Goal: Task Accomplishment & Management: Use online tool/utility

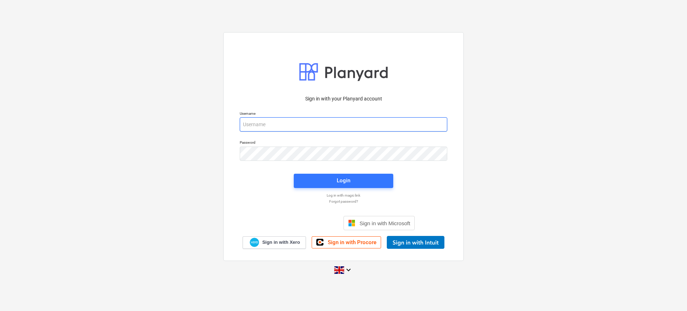
click at [319, 127] on input "email" at bounding box center [343, 124] width 207 height 14
click at [329, 145] on p "Password" at bounding box center [343, 143] width 207 height 6
click at [285, 126] on input "email" at bounding box center [343, 124] width 207 height 14
type input "[EMAIL_ADDRESS][DOMAIN_NAME]"
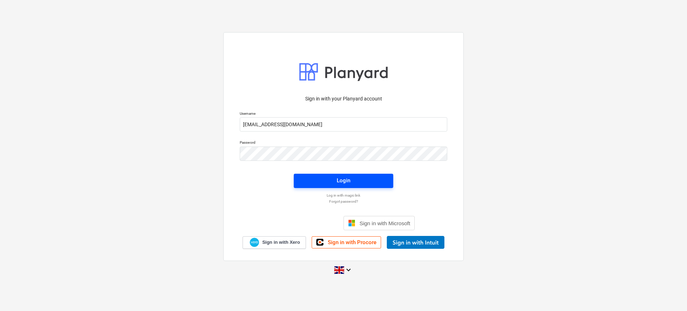
click at [334, 184] on span "Login" at bounding box center [343, 180] width 82 height 9
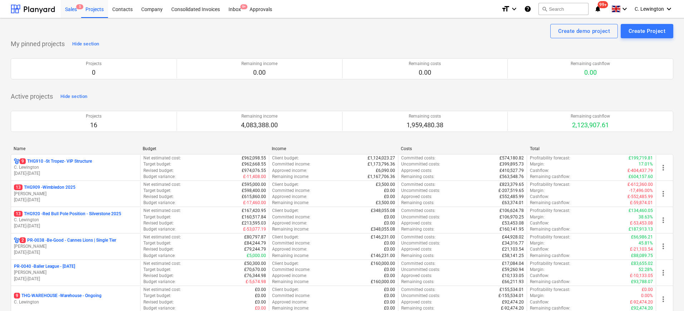
click at [75, 13] on div "Sales 5" at bounding box center [71, 9] width 20 height 18
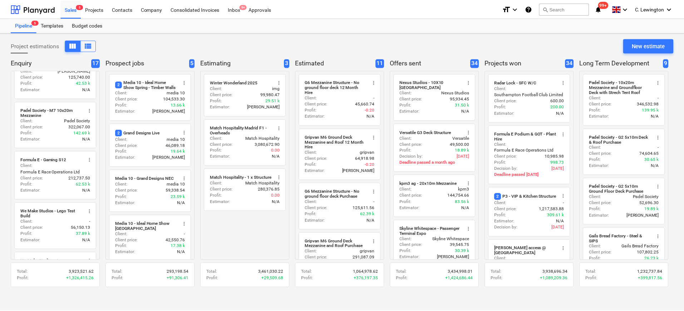
scroll to position [126, 0]
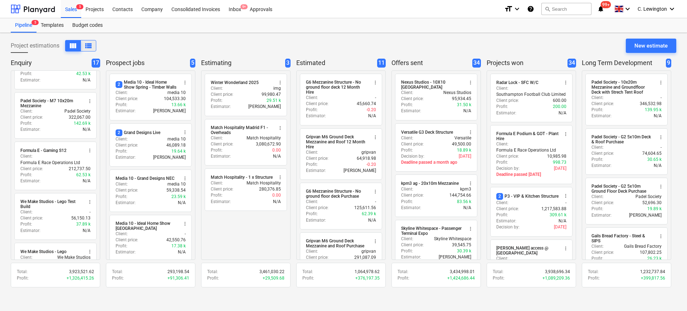
click at [88, 46] on span "view_list" at bounding box center [88, 45] width 9 height 9
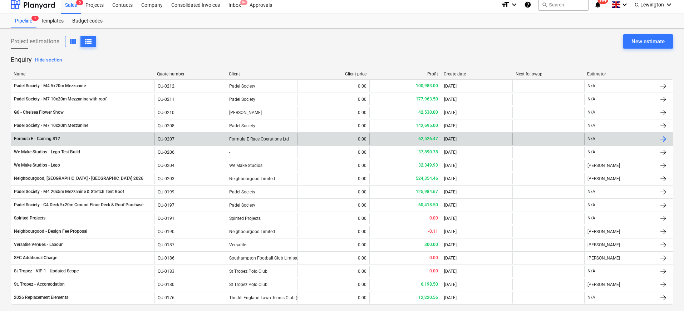
scroll to position [9, 0]
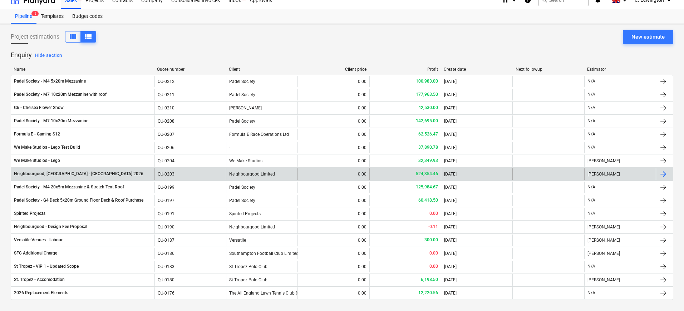
click at [87, 169] on div "Neighbourgood, [GEOGRAPHIC_DATA] - [GEOGRAPHIC_DATA] 2026" at bounding box center [82, 173] width 143 height 11
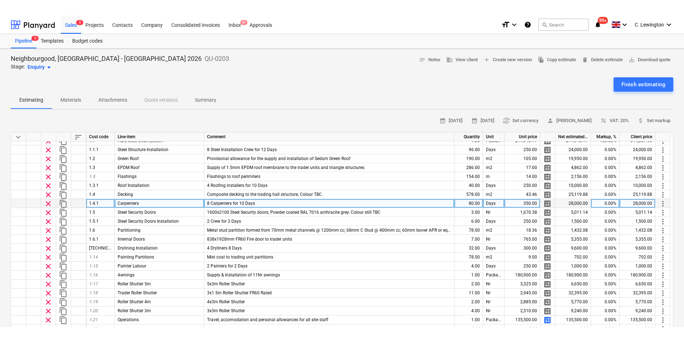
scroll to position [19, 0]
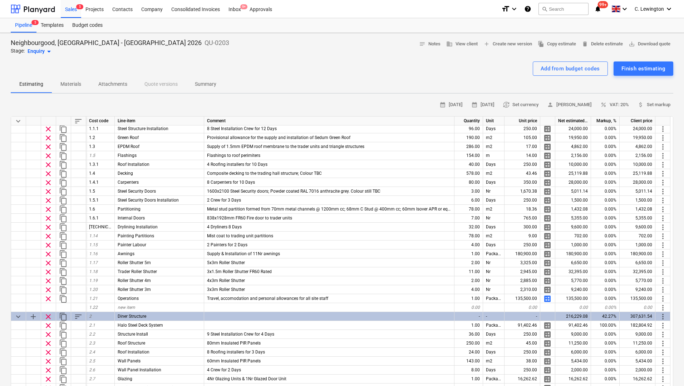
type textarea "x"
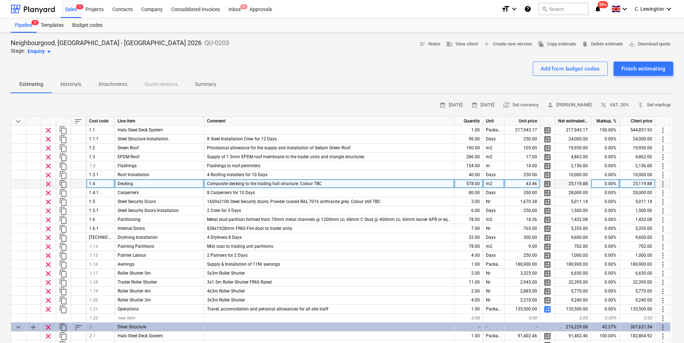
scroll to position [14, 0]
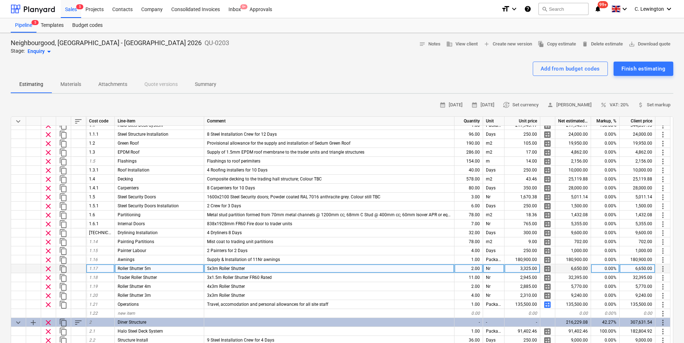
click at [331, 270] on div "5x3m Roller Shutter" at bounding box center [329, 268] width 250 height 9
click at [332, 269] on input "5x3m Roller Shutter" at bounding box center [329, 268] width 250 height 9
type input "5x3m Roller Shutter - Inc installation"
drag, startPoint x: 291, startPoint y: 266, endPoint x: 255, endPoint y: 267, distance: 36.5
click at [255, 267] on input "5x3m Roller Shutter - Inc installation" at bounding box center [329, 268] width 250 height 9
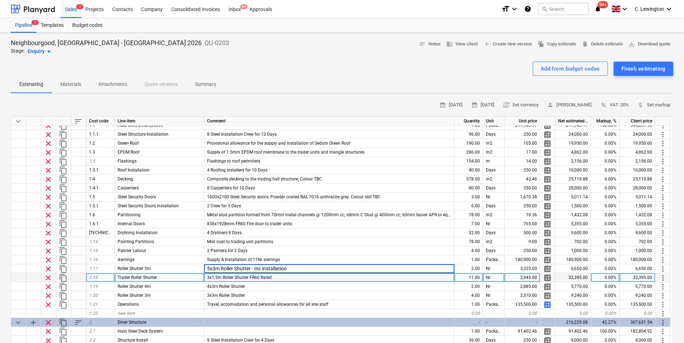
click at [287, 276] on div "3x1.5m Roller Shutter FR60 Rated" at bounding box center [329, 277] width 250 height 9
type textarea "x"
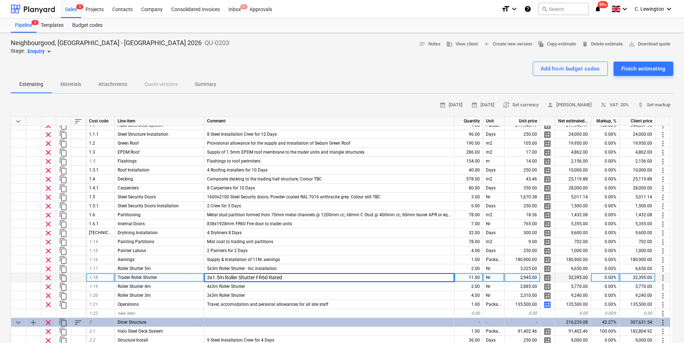
click at [292, 277] on input "3x1.5m Roller Shutter FR60 Rated" at bounding box center [329, 277] width 250 height 9
type input "3x1.5m Roller Shutter FR60 Rated - Inc installation"
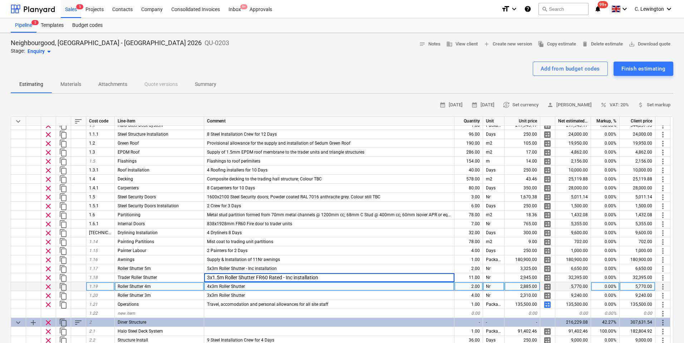
click at [285, 288] on div "4x3m Roller Shutter" at bounding box center [329, 286] width 250 height 9
type textarea "x"
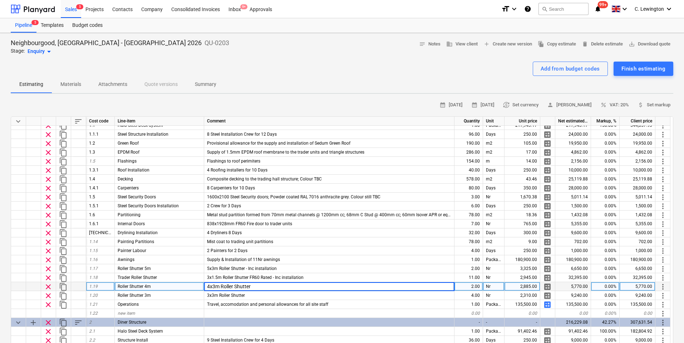
click at [286, 287] on input "4x3m Roller Shutter" at bounding box center [329, 286] width 250 height 9
type input "4x3m Roller Shutter - Inc installation"
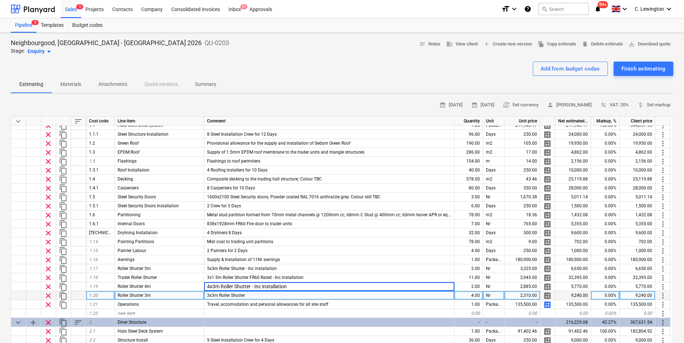
click at [285, 293] on div "3x3m Roller Shutter" at bounding box center [329, 295] width 250 height 9
type textarea "x"
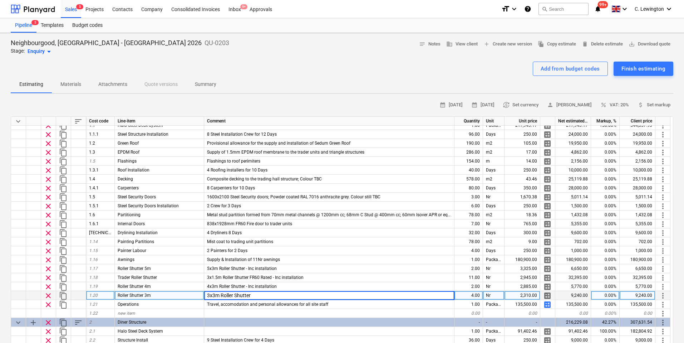
click at [288, 294] on input "3x3m Roller Shutter" at bounding box center [329, 295] width 250 height 9
type input "3x3m Roller Shutter - Inc installation"
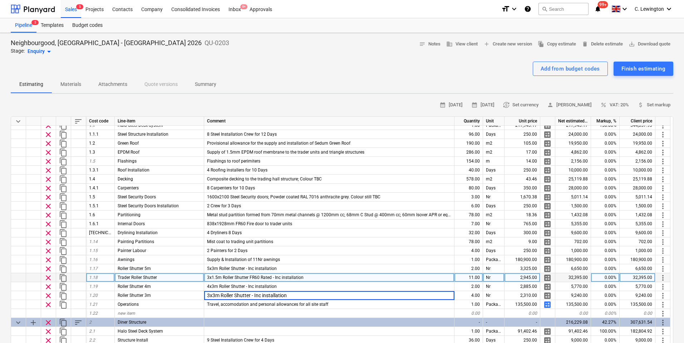
click at [295, 281] on div "3x1.5m Roller Shutter FR60 Rated - Inc installation" at bounding box center [329, 277] width 250 height 9
type textarea "x"
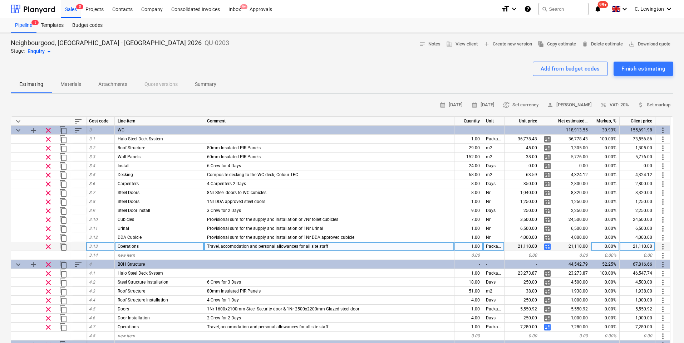
scroll to position [365, 0]
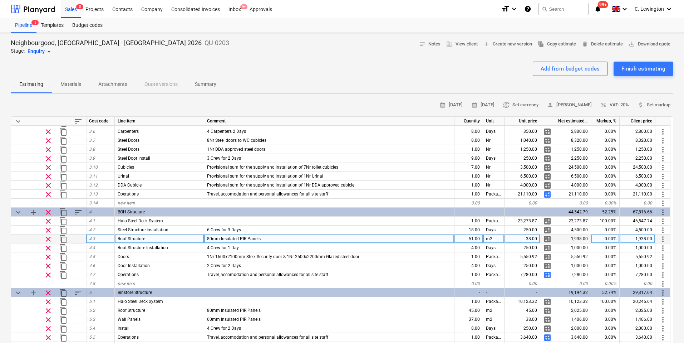
click at [535, 237] on div "38.00" at bounding box center [523, 238] width 36 height 9
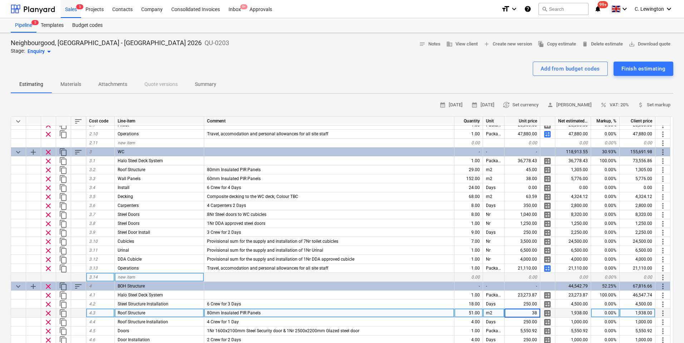
scroll to position [341, 0]
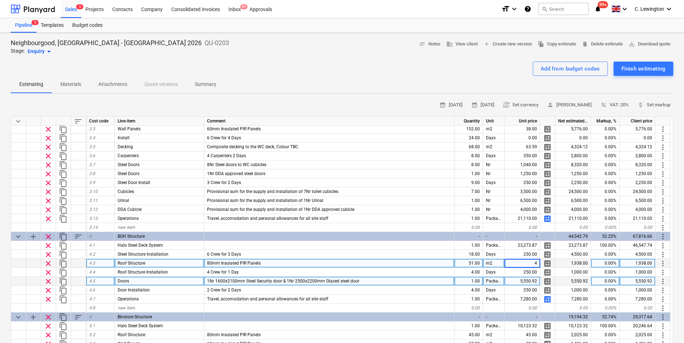
type input "45"
type textarea "x"
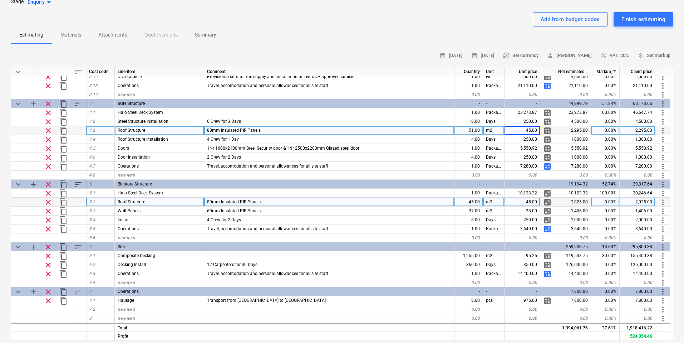
scroll to position [68, 0]
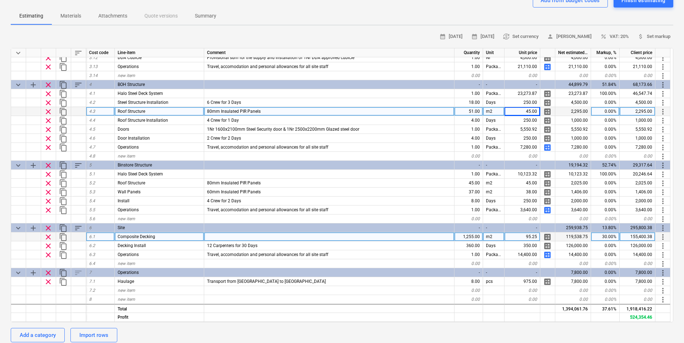
click at [353, 236] on div at bounding box center [329, 236] width 250 height 9
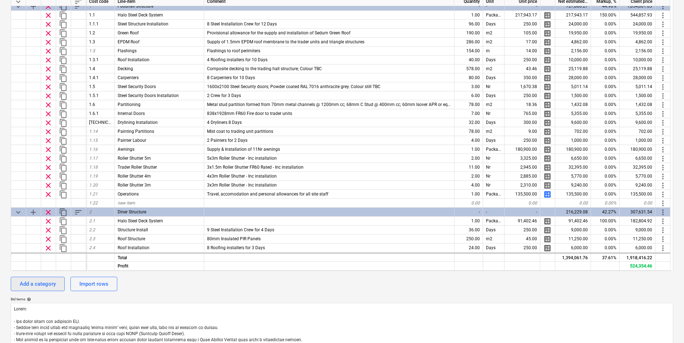
scroll to position [0, 0]
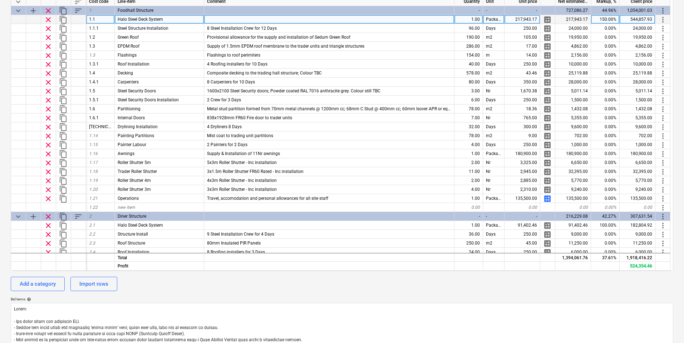
click at [611, 19] on div "150.00%" at bounding box center [605, 19] width 29 height 9
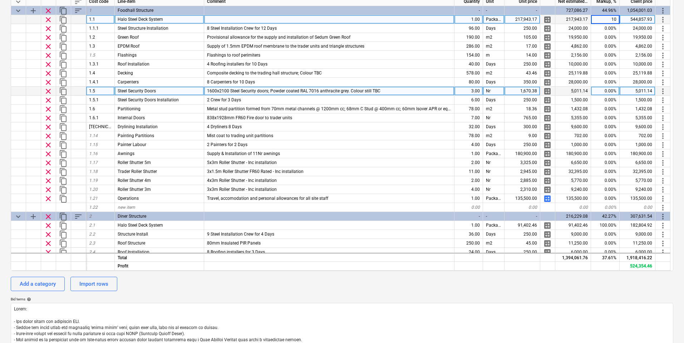
type input "100"
type textarea "x"
